Goal: Transaction & Acquisition: Purchase product/service

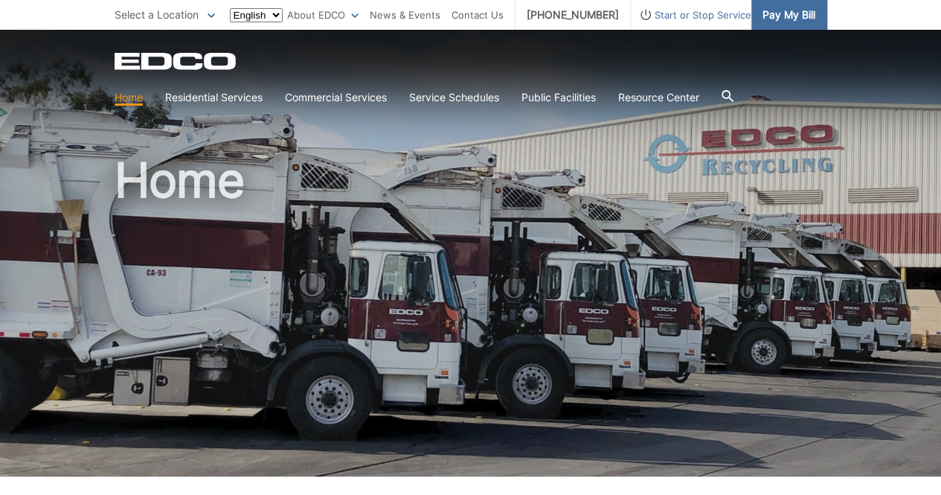
click at [786, 17] on span "Pay My Bill" at bounding box center [789, 15] width 53 height 16
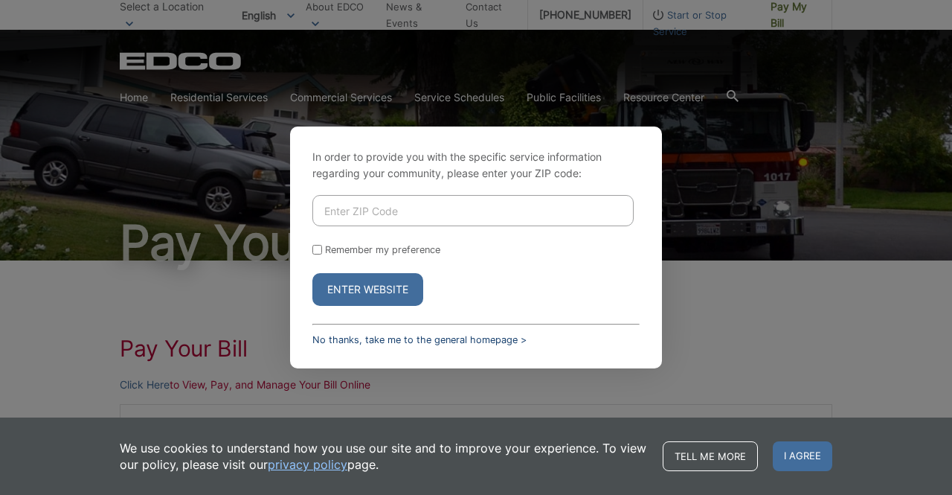
click at [345, 339] on link "No thanks, take me to the general homepage >" at bounding box center [419, 339] width 214 height 11
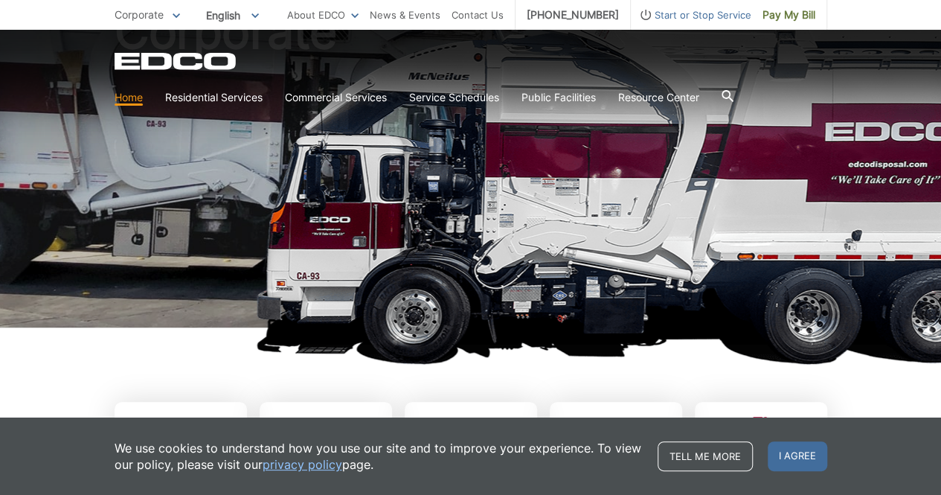
scroll to position [223, 0]
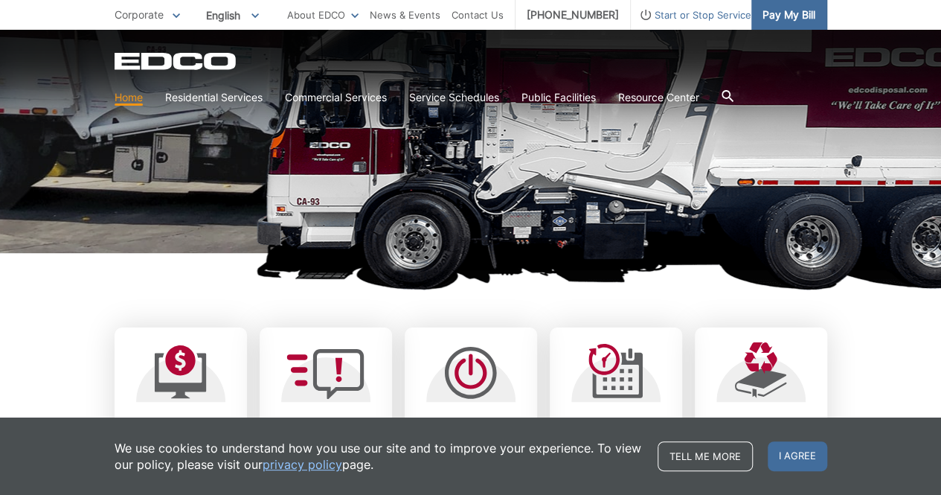
click at [776, 12] on span "Pay My Bill" at bounding box center [789, 15] width 53 height 16
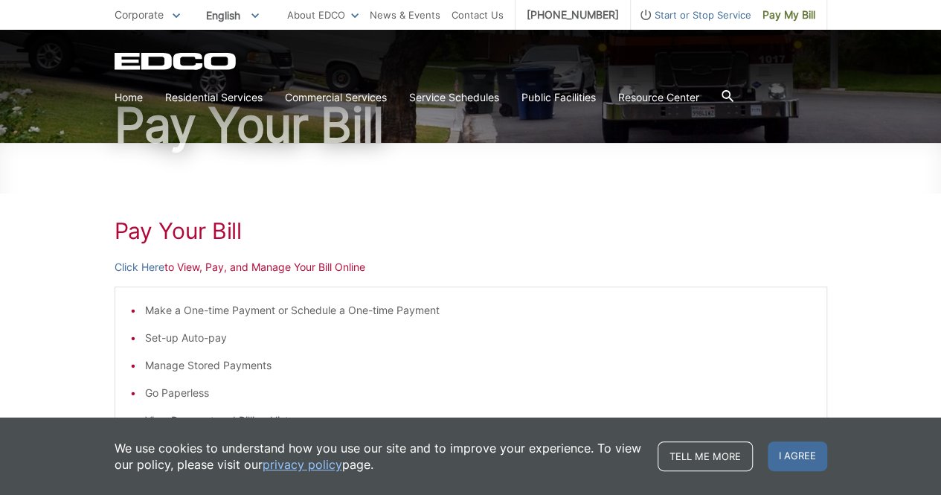
scroll to position [223, 0]
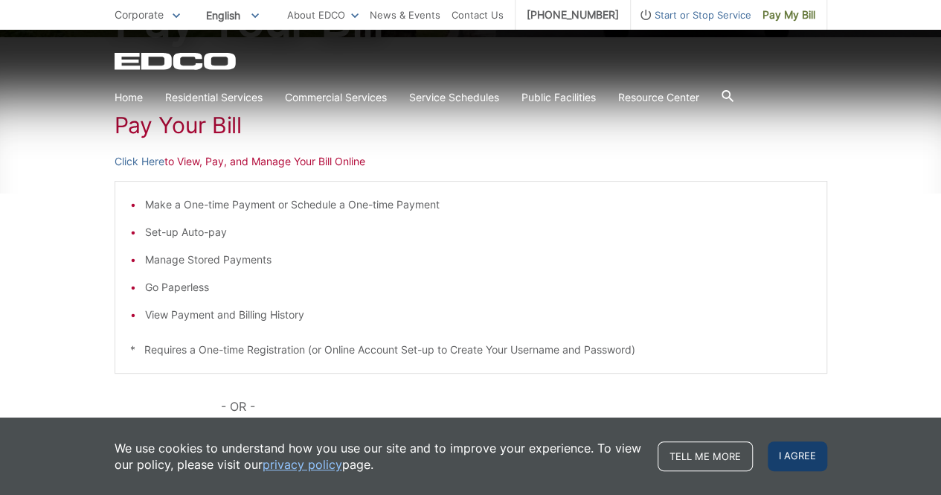
click at [813, 457] on span "I agree" at bounding box center [798, 456] width 60 height 30
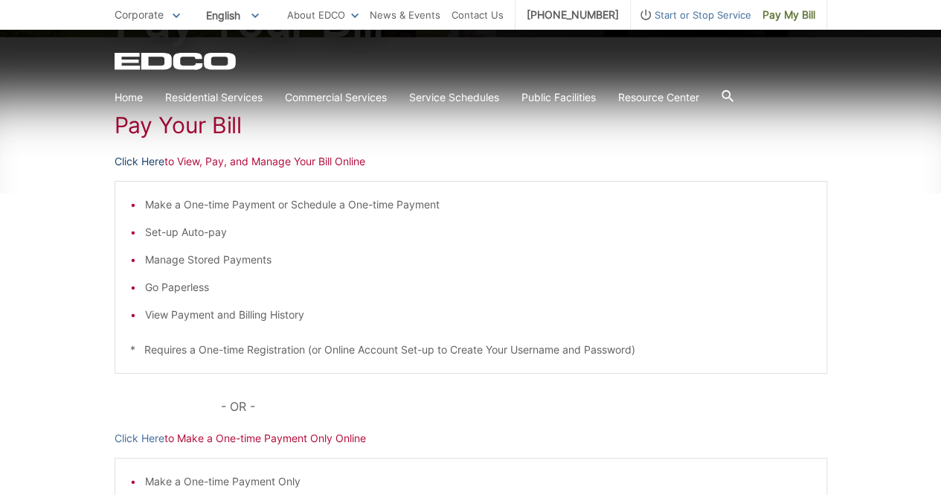
click at [150, 164] on link "Click Here" at bounding box center [140, 161] width 50 height 16
